Goal: Subscribe to service/newsletter

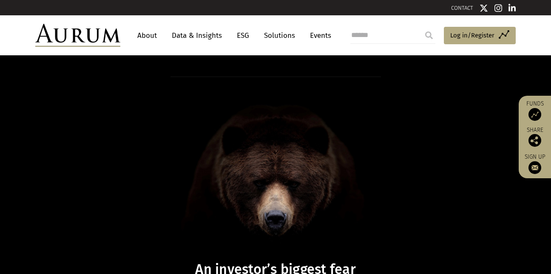
click at [150, 37] on link "About" at bounding box center [147, 36] width 28 height 16
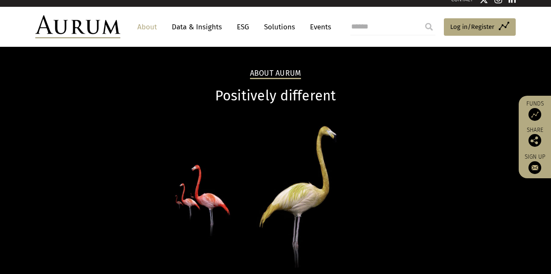
scroll to position [11, 0]
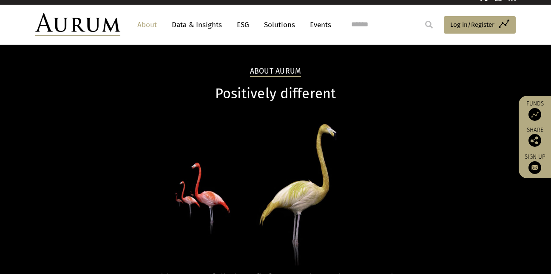
click at [244, 26] on link "ESG" at bounding box center [243, 25] width 21 height 16
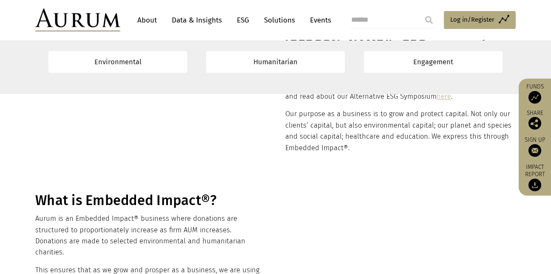
scroll to position [182, 0]
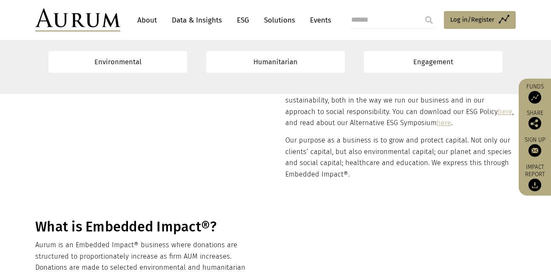
click at [273, 18] on link "Solutions" at bounding box center [280, 20] width 40 height 16
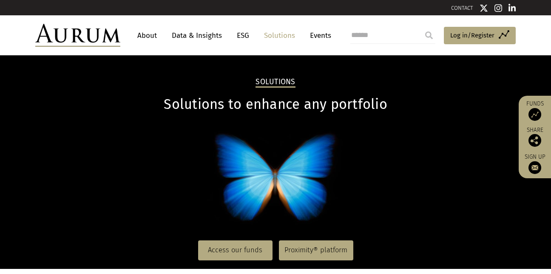
click at [147, 34] on link "About" at bounding box center [147, 36] width 28 height 16
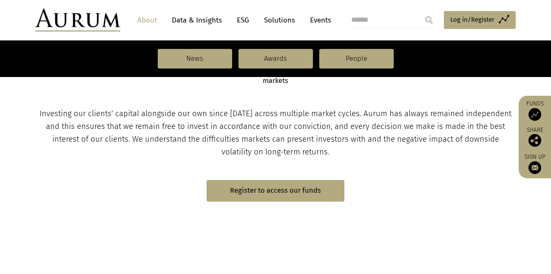
scroll to position [490, 0]
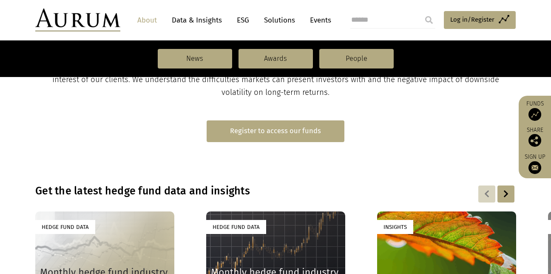
click at [305, 132] on link "Register to access our funds" at bounding box center [276, 131] width 138 height 22
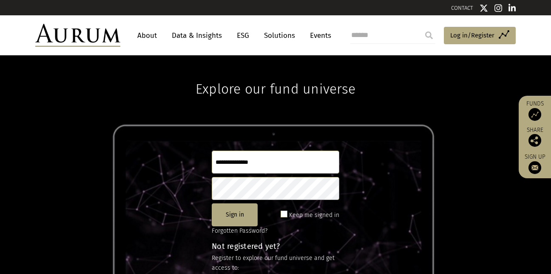
click at [203, 37] on link "Data & Insights" at bounding box center [197, 36] width 59 height 16
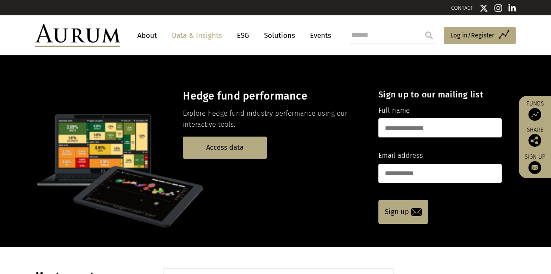
click at [145, 35] on link "About" at bounding box center [147, 36] width 28 height 16
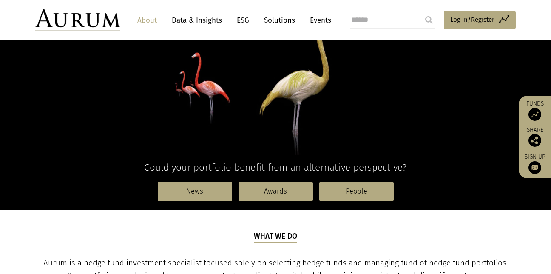
scroll to position [116, 0]
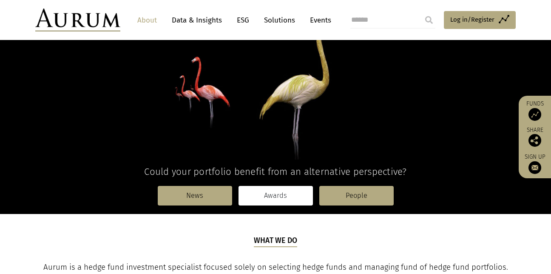
click at [275, 198] on link "Awards" at bounding box center [276, 196] width 74 height 20
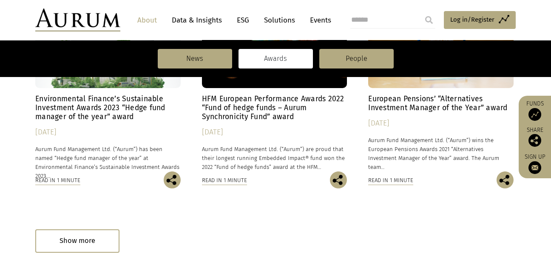
scroll to position [1121, 0]
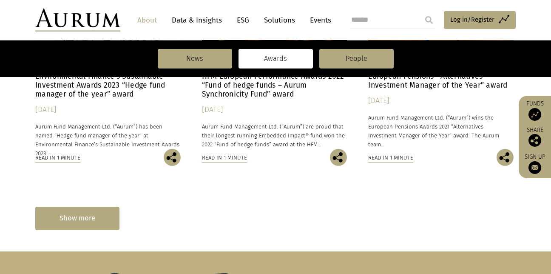
click at [77, 224] on div "Show more" at bounding box center [77, 218] width 84 height 23
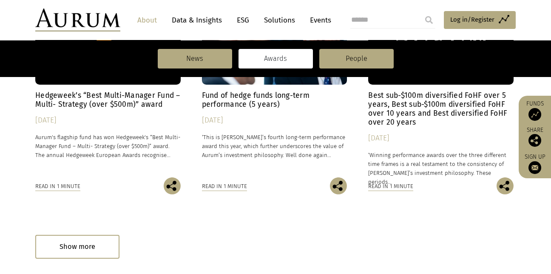
scroll to position [1354, 0]
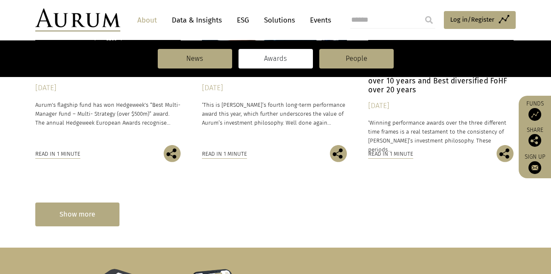
click at [64, 215] on div "Show more" at bounding box center [77, 213] width 84 height 23
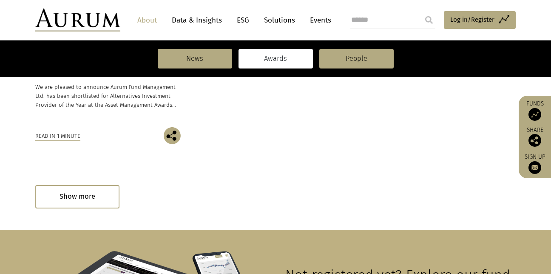
scroll to position [1616, 0]
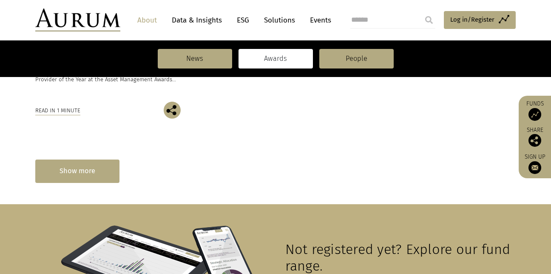
click at [66, 170] on div "Show more" at bounding box center [77, 170] width 84 height 23
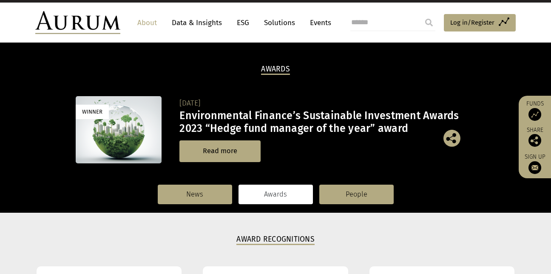
scroll to position [0, 0]
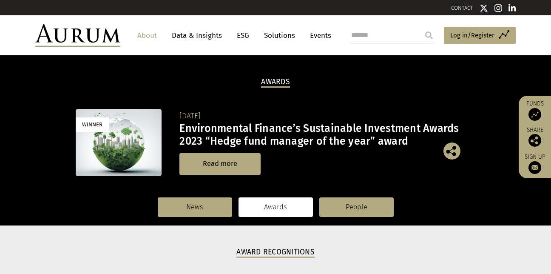
click at [151, 35] on link "About" at bounding box center [147, 36] width 28 height 16
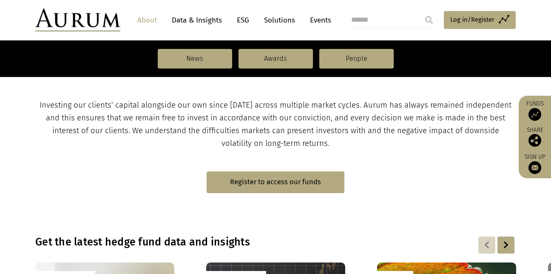
scroll to position [452, 0]
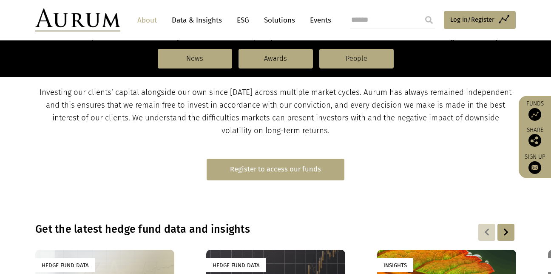
click at [258, 171] on link "Register to access our funds" at bounding box center [276, 170] width 138 height 22
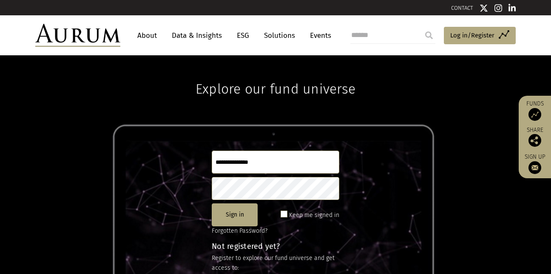
click at [531, 168] on img at bounding box center [534, 167] width 13 height 13
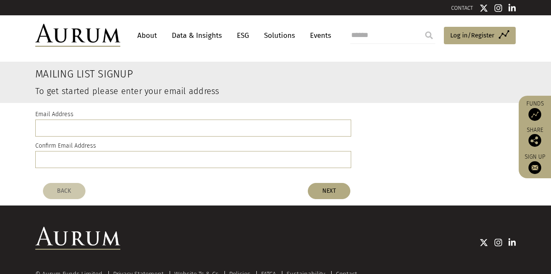
click at [535, 139] on img at bounding box center [534, 140] width 13 height 13
click at [534, 113] on img at bounding box center [534, 114] width 13 height 13
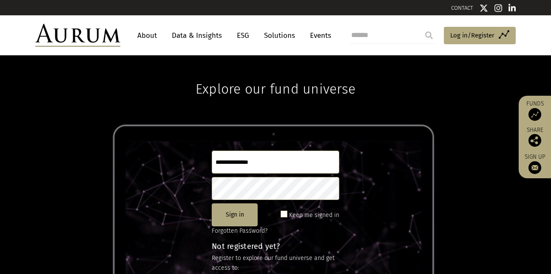
click at [537, 139] on img at bounding box center [534, 140] width 13 height 13
click at [435, 90] on div "Explore our fund universe Sign in Keep me signed in Forgotten Password? Not reg…" at bounding box center [275, 164] width 551 height 219
click at [534, 164] on img at bounding box center [534, 167] width 13 height 13
click at [91, 38] on img at bounding box center [77, 35] width 85 height 23
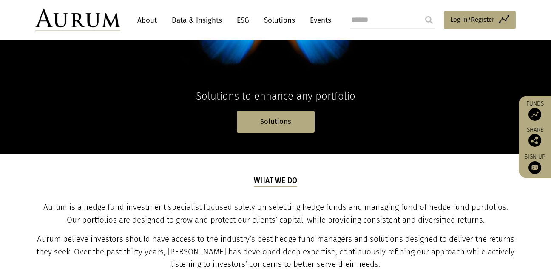
scroll to position [187, 0]
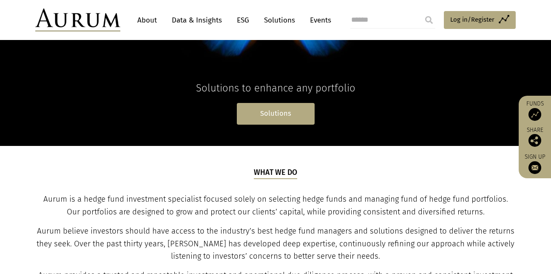
click at [286, 114] on link "Solutions" at bounding box center [276, 114] width 78 height 22
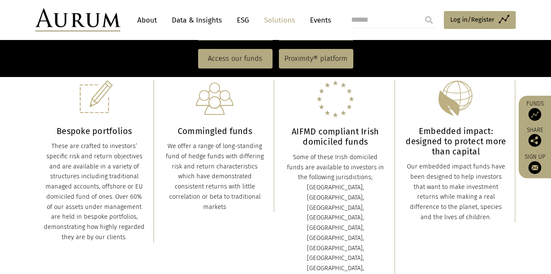
scroll to position [222, 0]
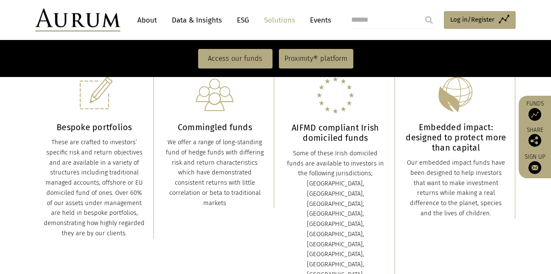
click at [92, 99] on img at bounding box center [94, 94] width 38 height 37
click at [94, 189] on div "These are crafted to investors’ specific risk and return objectives and are ava…" at bounding box center [94, 187] width 101 height 101
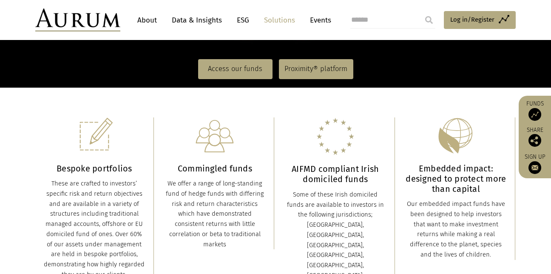
scroll to position [158, 0]
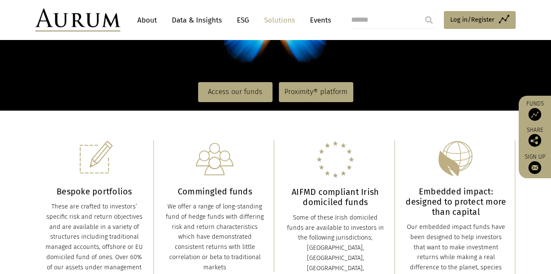
click at [534, 111] on img at bounding box center [534, 114] width 13 height 13
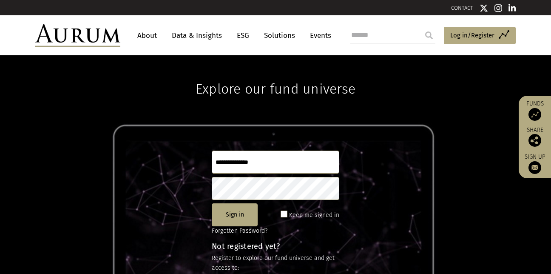
click at [86, 35] on img at bounding box center [77, 35] width 85 height 23
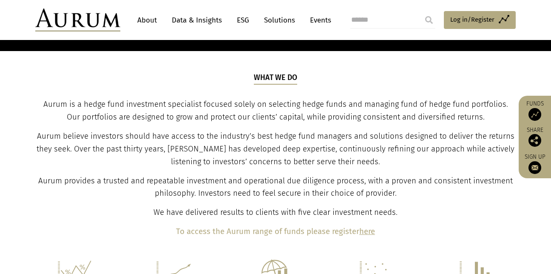
scroll to position [267, 0]
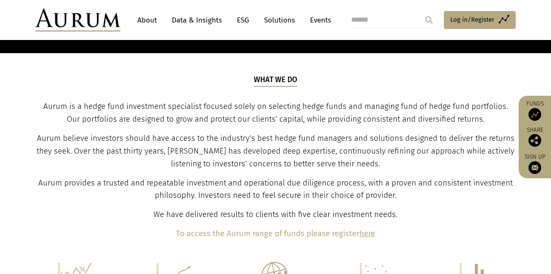
click at [370, 233] on b "here" at bounding box center [367, 233] width 16 height 9
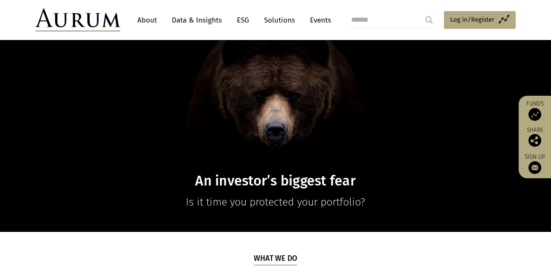
scroll to position [0, 0]
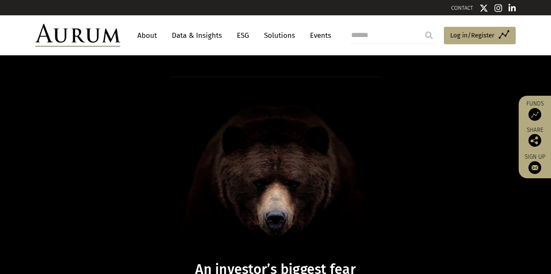
click at [99, 34] on img at bounding box center [77, 35] width 85 height 23
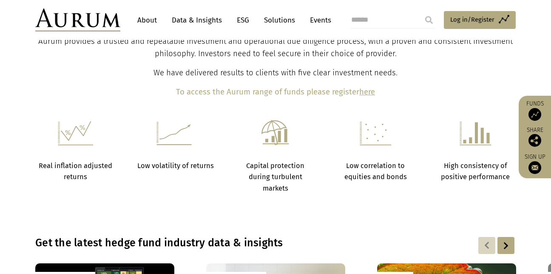
scroll to position [407, 0]
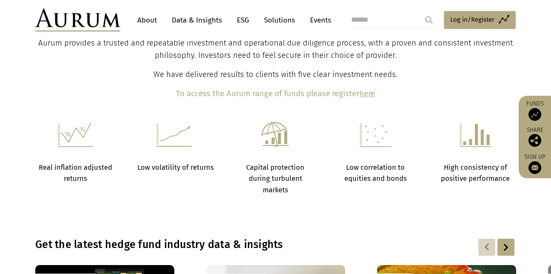
click at [369, 93] on b "here" at bounding box center [367, 93] width 16 height 9
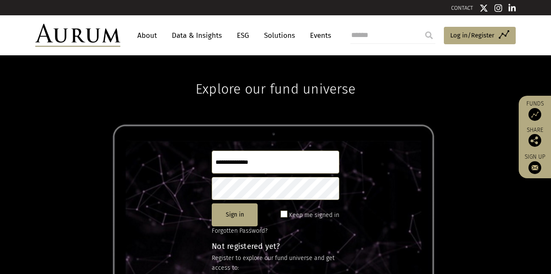
click at [270, 162] on input "text" at bounding box center [276, 162] width 128 height 23
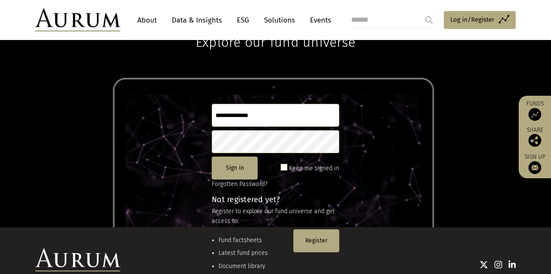
scroll to position [49, 0]
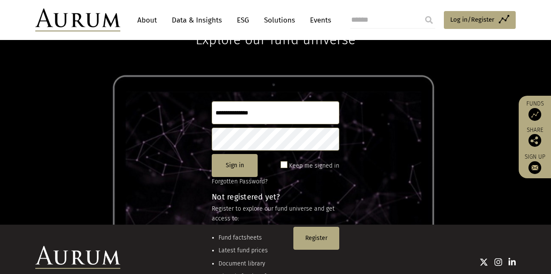
click at [536, 168] on img at bounding box center [534, 167] width 13 height 13
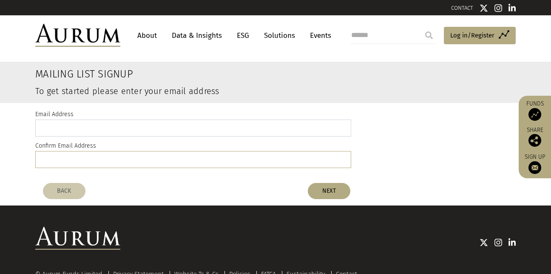
click at [105, 128] on input "email" at bounding box center [193, 127] width 316 height 17
type input "**********"
click at [325, 191] on button "NEXT" at bounding box center [329, 191] width 43 height 16
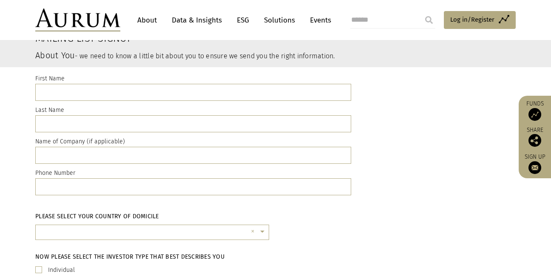
scroll to position [38, 0]
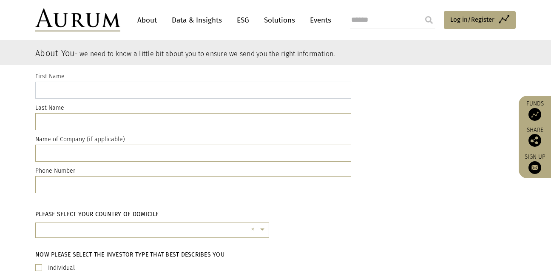
click at [71, 86] on input "text" at bounding box center [193, 90] width 316 height 17
type input "******"
type input "*******"
type input "**********"
click at [55, 151] on input "text" at bounding box center [193, 153] width 316 height 17
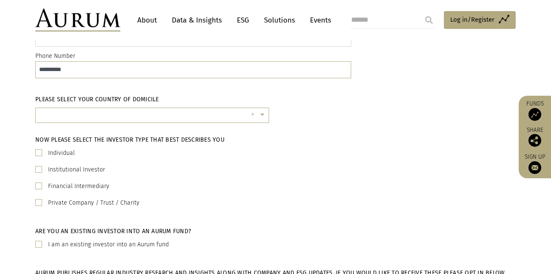
scroll to position [155, 0]
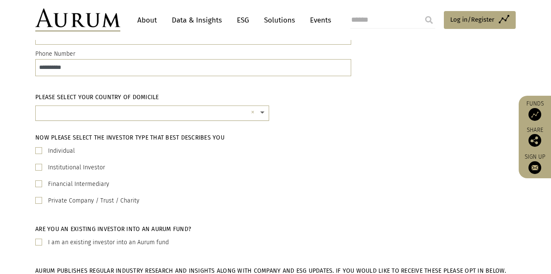
click at [261, 114] on span at bounding box center [263, 112] width 11 height 9
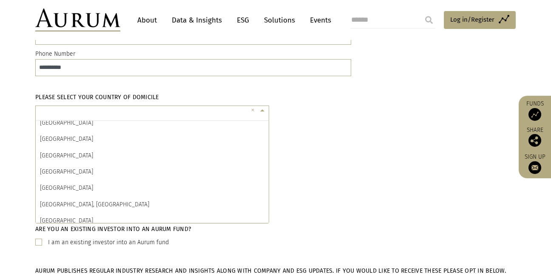
scroll to position [3541, 0]
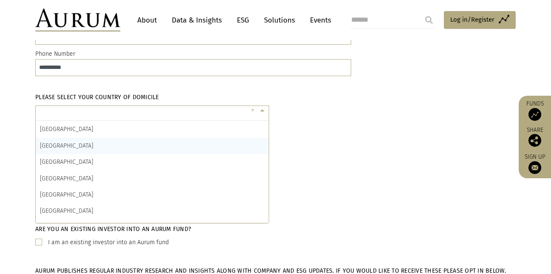
click at [92, 145] on div "[GEOGRAPHIC_DATA]" at bounding box center [152, 146] width 233 height 16
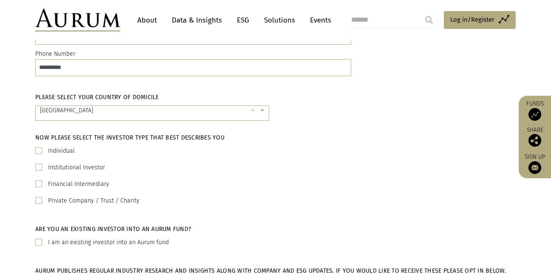
click at [37, 150] on span at bounding box center [38, 150] width 7 height 7
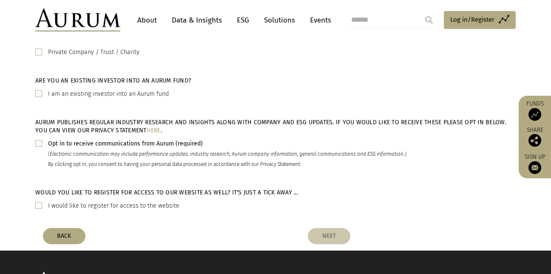
scroll to position [300, 0]
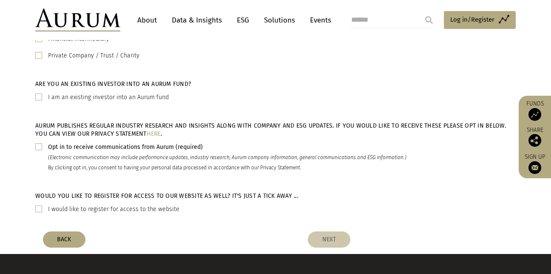
click at [37, 208] on span at bounding box center [38, 208] width 7 height 7
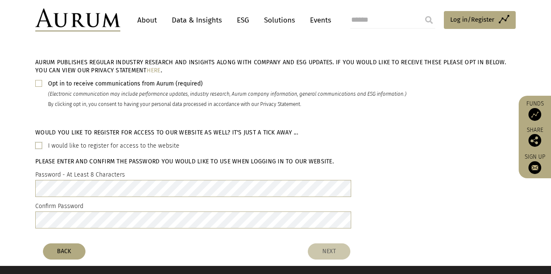
scroll to position [366, 0]
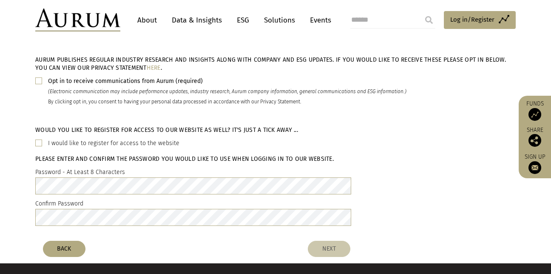
click at [36, 142] on span at bounding box center [38, 142] width 7 height 7
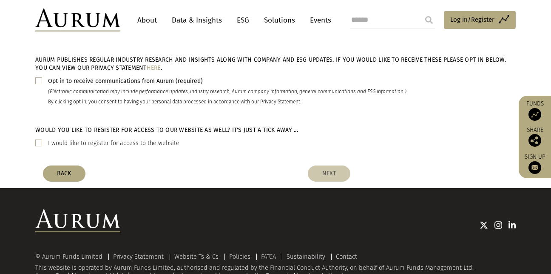
click at [39, 144] on span at bounding box center [38, 142] width 7 height 7
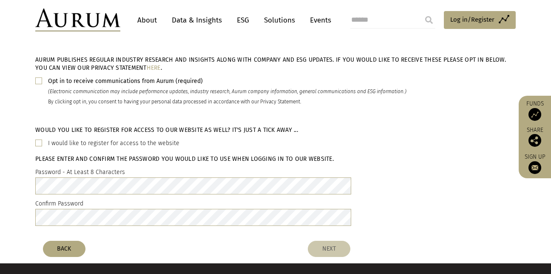
click at [39, 144] on span at bounding box center [38, 142] width 7 height 7
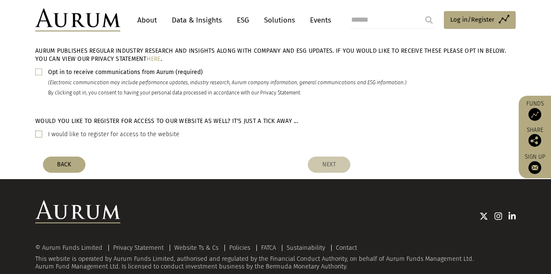
scroll to position [373, 0]
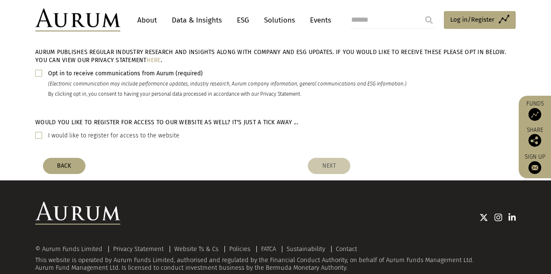
click at [37, 135] on span at bounding box center [38, 135] width 7 height 7
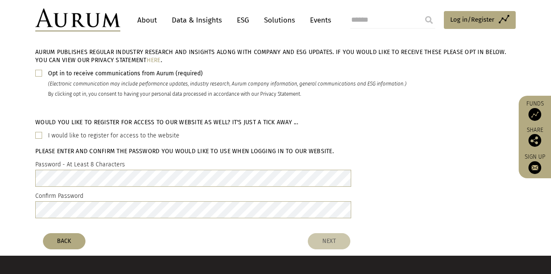
click at [38, 74] on span at bounding box center [38, 73] width 7 height 7
click at [333, 239] on button "NEXT" at bounding box center [329, 241] width 43 height 16
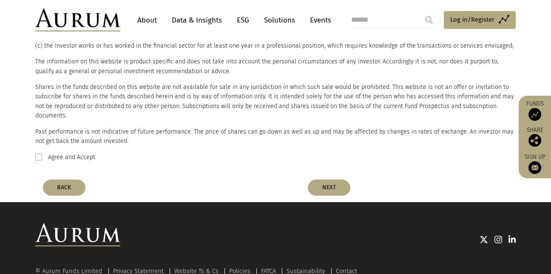
scroll to position [476, 0]
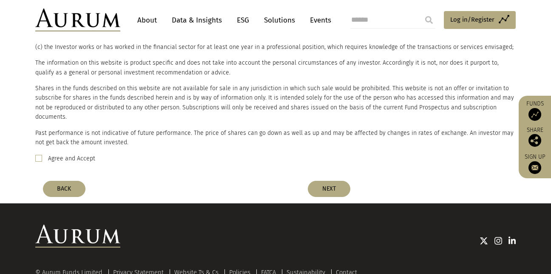
click at [39, 155] on span at bounding box center [38, 158] width 7 height 7
click at [320, 182] on button "NEXT" at bounding box center [329, 189] width 43 height 16
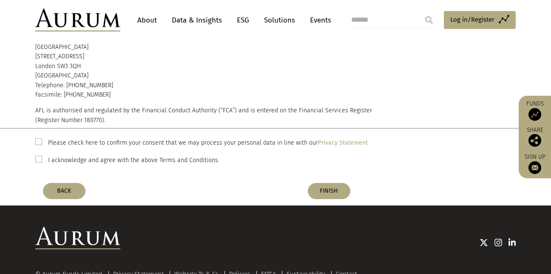
scroll to position [114, 0]
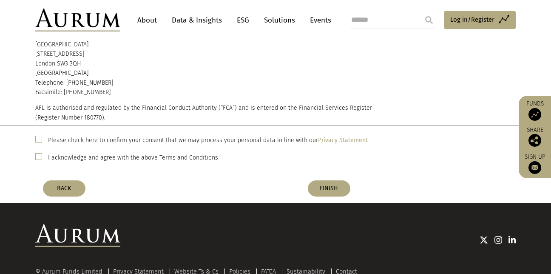
click at [37, 139] on span at bounding box center [38, 139] width 7 height 7
click at [42, 157] on span at bounding box center [38, 156] width 7 height 7
click at [331, 187] on button "FINISH" at bounding box center [329, 188] width 43 height 16
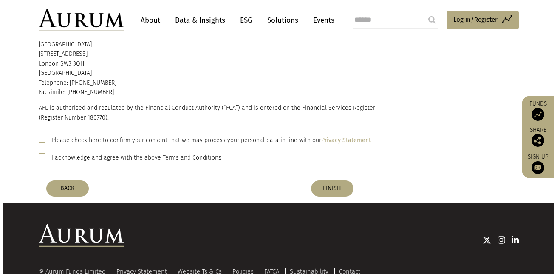
scroll to position [0, 0]
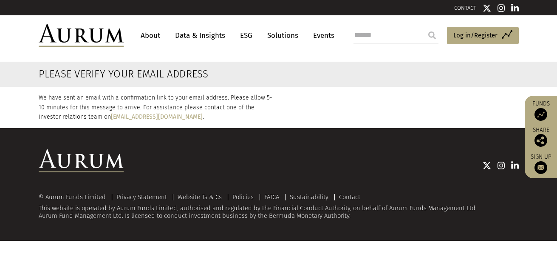
click at [100, 38] on img at bounding box center [81, 35] width 85 height 23
